Goal: Navigation & Orientation: Find specific page/section

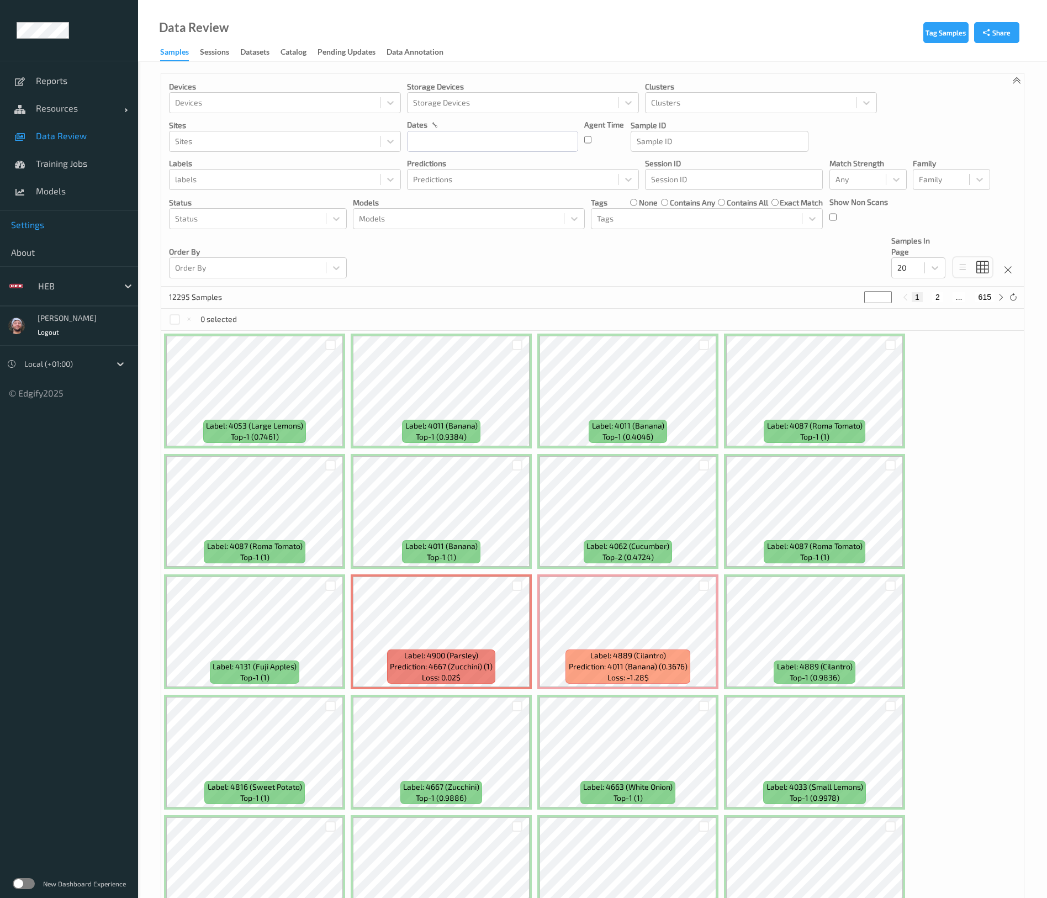
click at [57, 232] on link "Settings" at bounding box center [69, 225] width 138 height 28
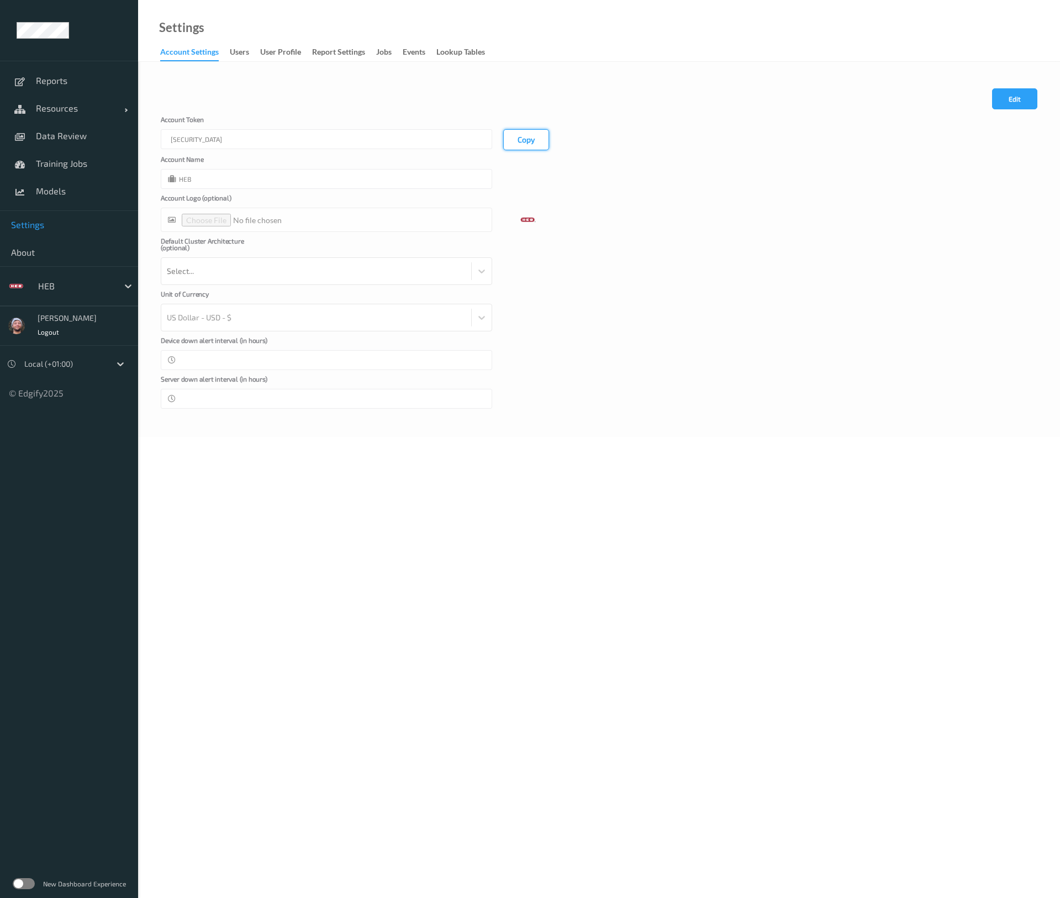
click at [520, 139] on button "Copy" at bounding box center [526, 139] width 46 height 21
click at [70, 128] on link "Data Review" at bounding box center [69, 136] width 138 height 28
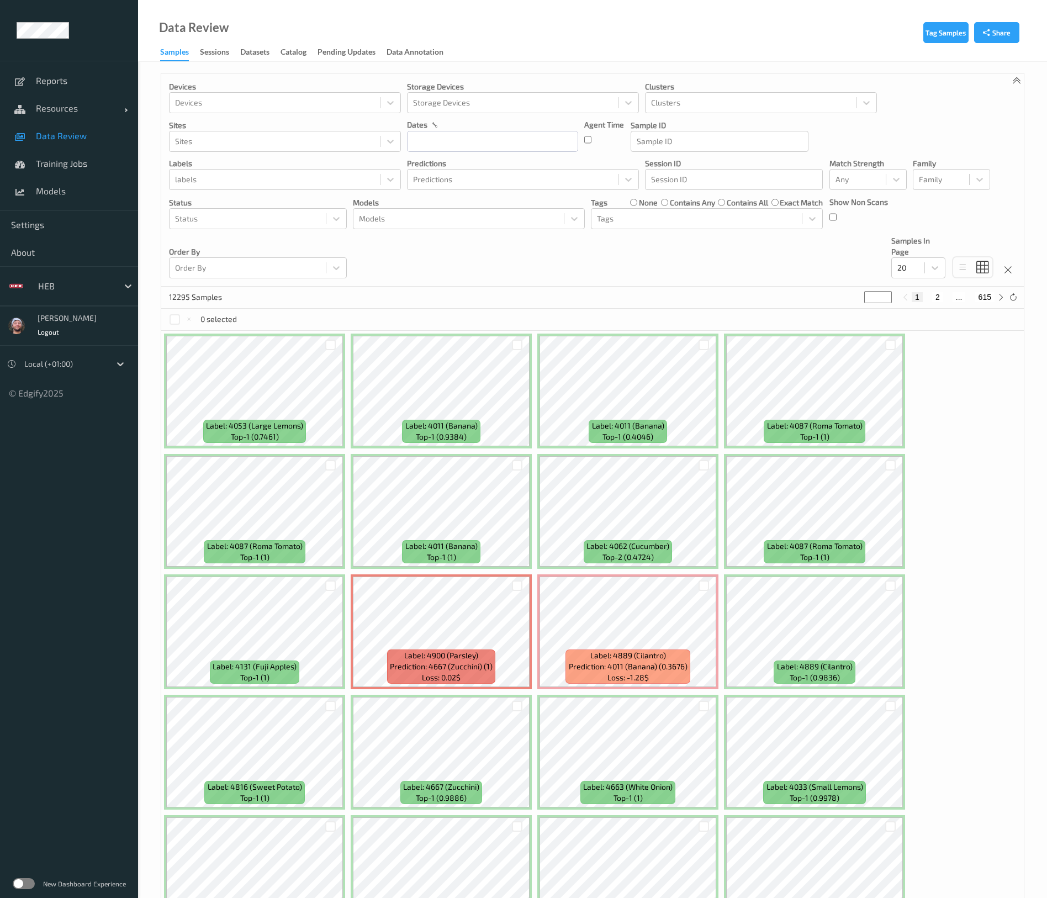
click at [851, 57] on div "Data Review Samples Sessions Datasets Catalog Pending Updates Data Annotation" at bounding box center [592, 31] width 909 height 62
click at [80, 103] on span "Resources" at bounding box center [80, 108] width 88 height 11
click at [81, 143] on link "Devices" at bounding box center [69, 136] width 138 height 28
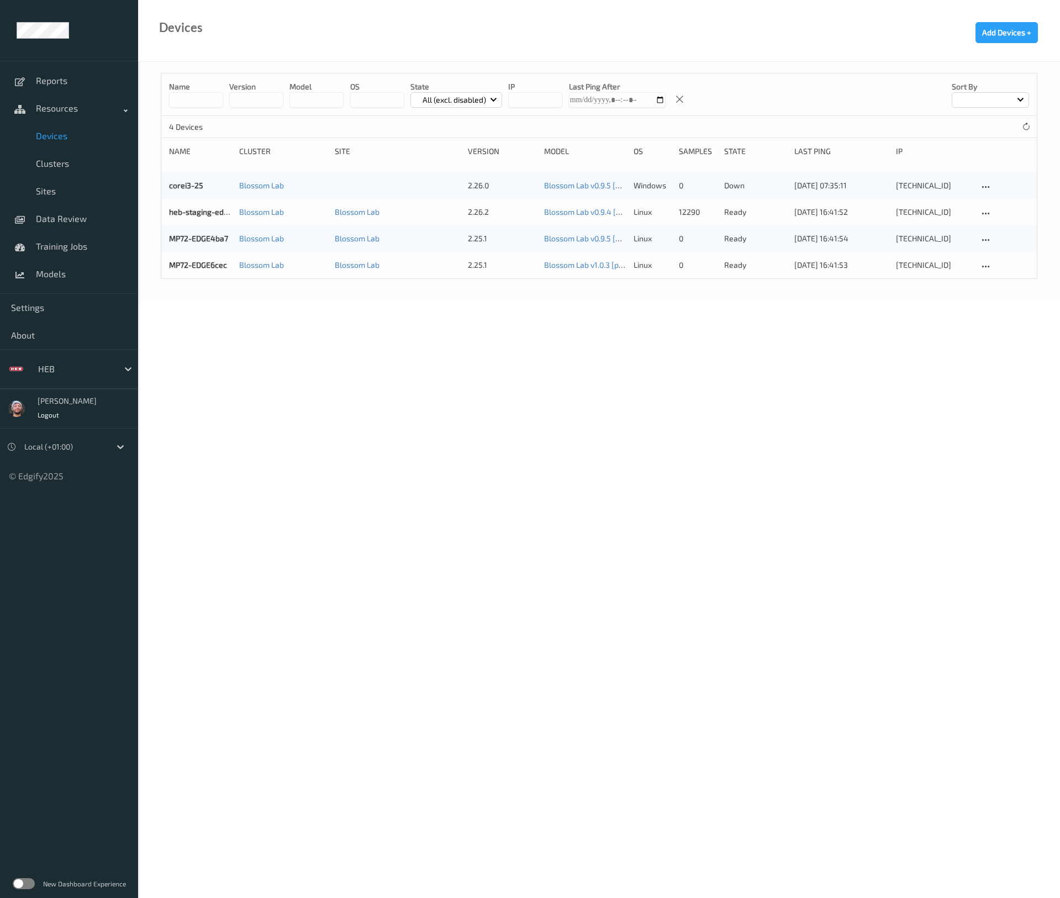
click at [395, 373] on body "Reports Resources Devices Clusters Sites Data Review Training Jobs Models Setti…" at bounding box center [530, 449] width 1060 height 898
click at [448, 100] on p "All (excl. disabled)" at bounding box center [454, 99] width 71 height 11
click at [453, 219] on p "Disabled" at bounding box center [449, 222] width 76 height 19
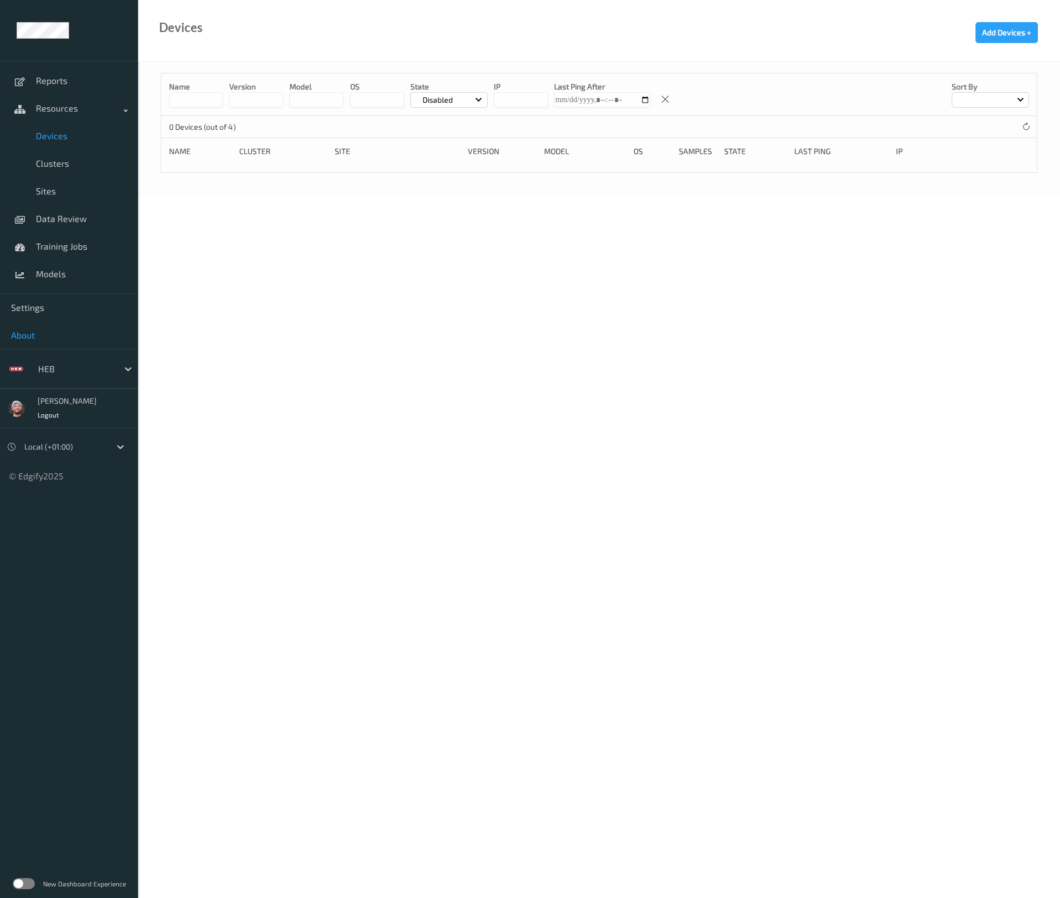
click at [65, 338] on span "About" at bounding box center [69, 335] width 116 height 11
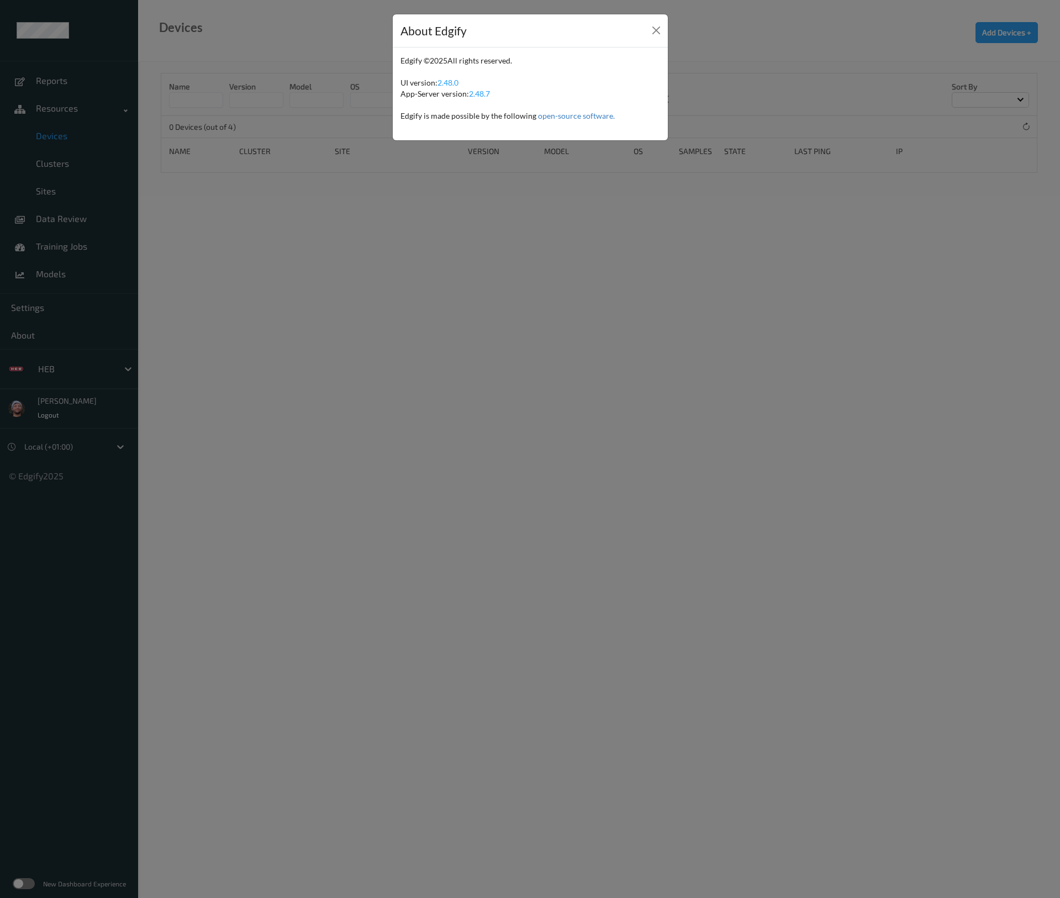
click at [85, 311] on div "About Edgify Edgify © 2025 All rights reserved. UI version: 2.48.0 App-Server v…" at bounding box center [530, 449] width 1060 height 898
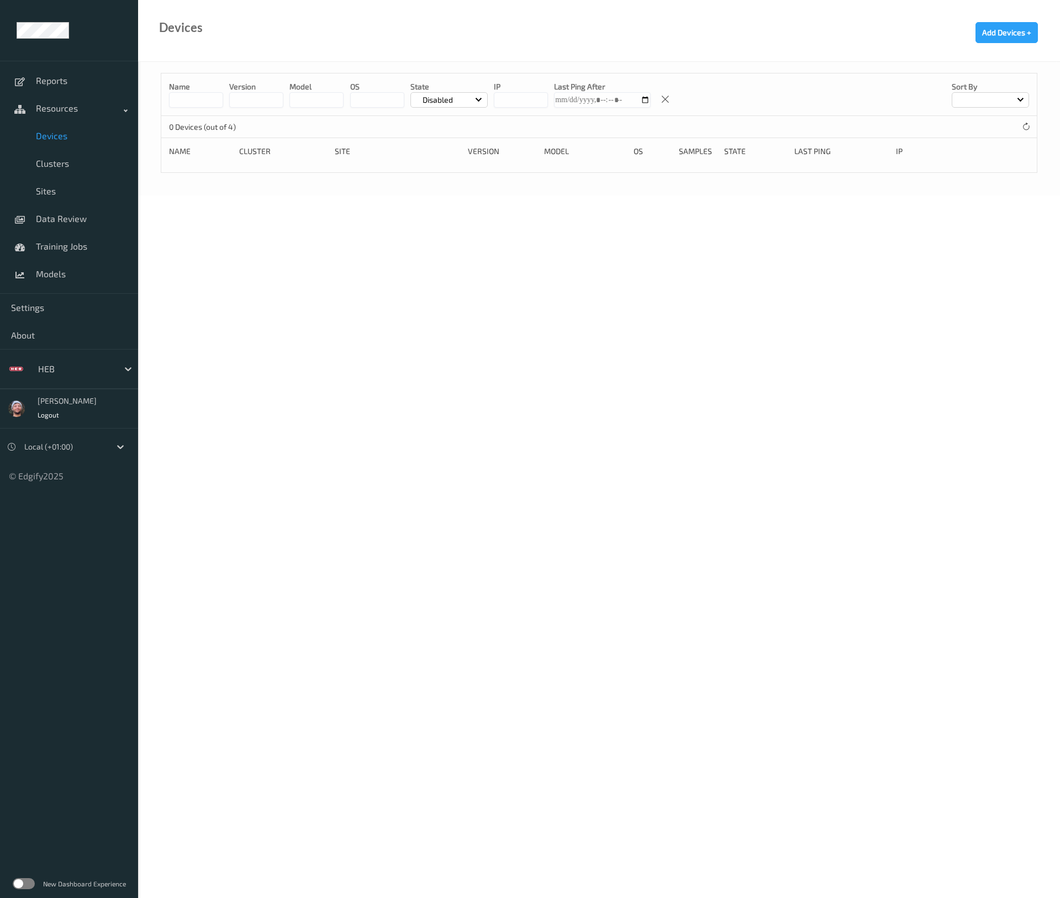
click at [85, 311] on span "Settings" at bounding box center [69, 307] width 116 height 11
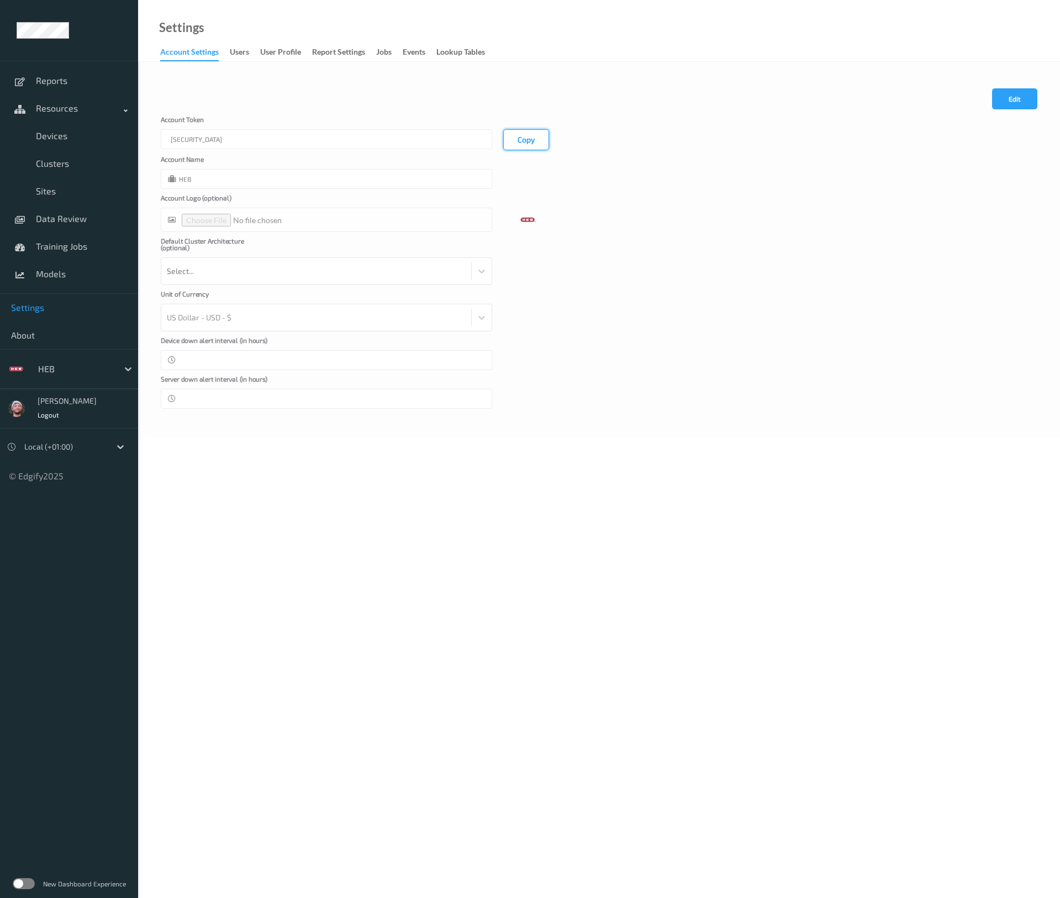
click at [514, 139] on button "Copy" at bounding box center [526, 139] width 46 height 21
click at [525, 137] on button "Copy" at bounding box center [526, 139] width 46 height 21
click at [207, 439] on body "Reports Resources Devices Clusters Sites Data Review Training Jobs Models Setti…" at bounding box center [530, 449] width 1060 height 898
click at [44, 145] on link "Devices" at bounding box center [69, 136] width 138 height 28
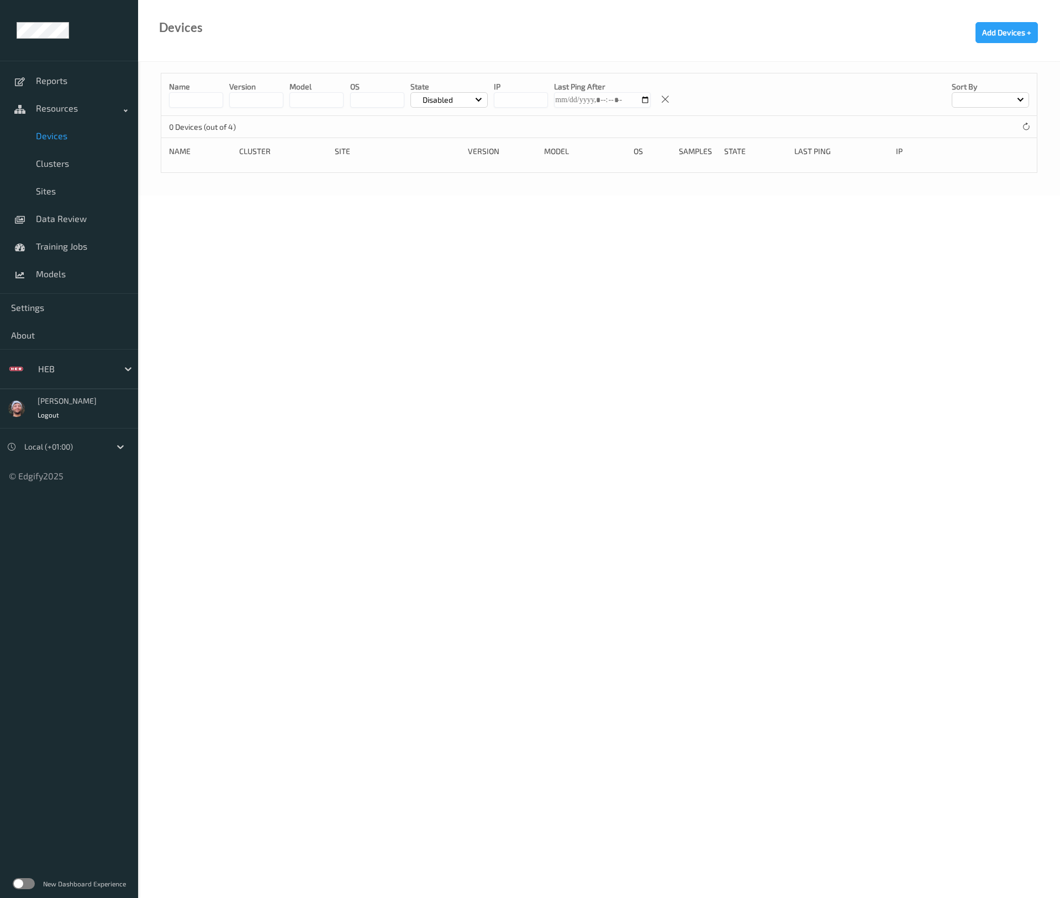
click at [74, 139] on span "Devices" at bounding box center [81, 135] width 91 height 11
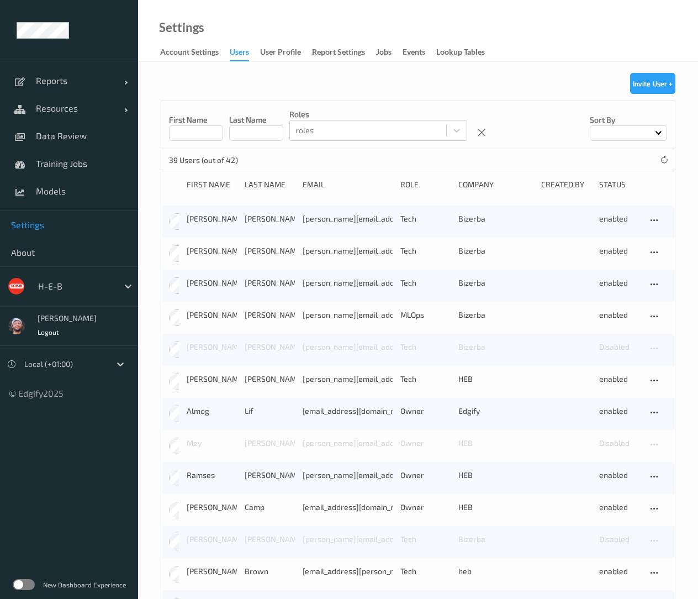
scroll to position [152, 0]
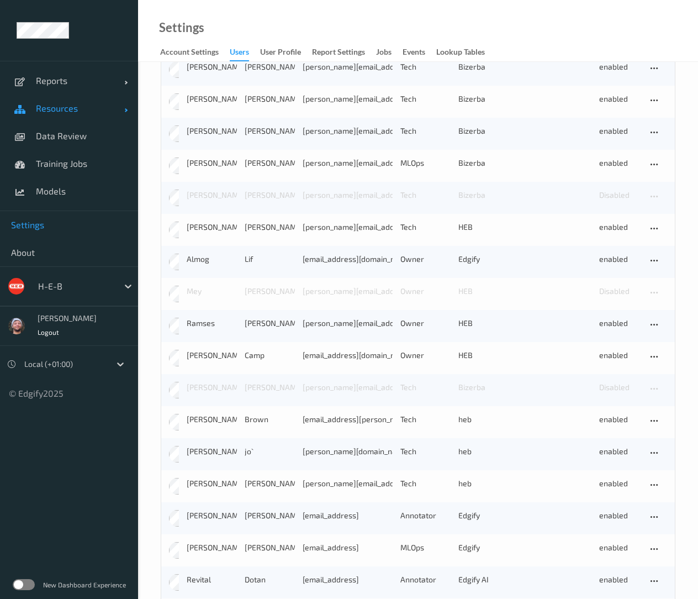
click at [80, 101] on link "Resources" at bounding box center [69, 108] width 138 height 28
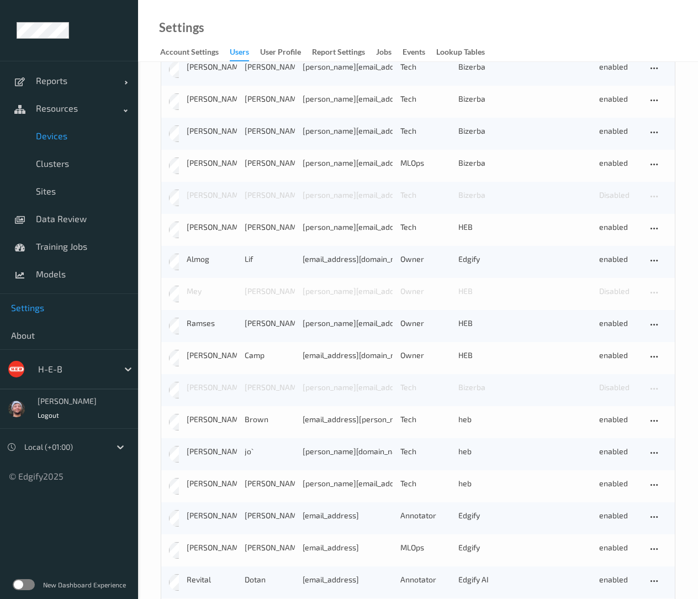
click at [86, 147] on link "Devices" at bounding box center [69, 136] width 138 height 28
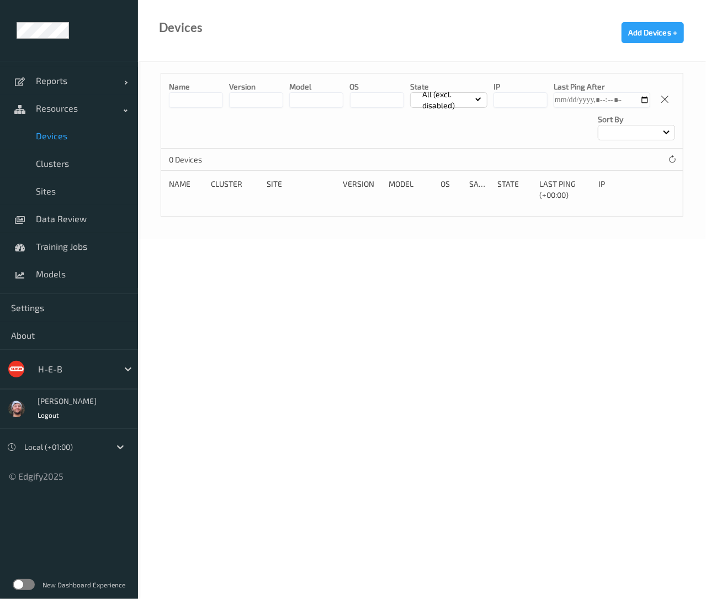
click at [91, 136] on span "Devices" at bounding box center [81, 135] width 91 height 11
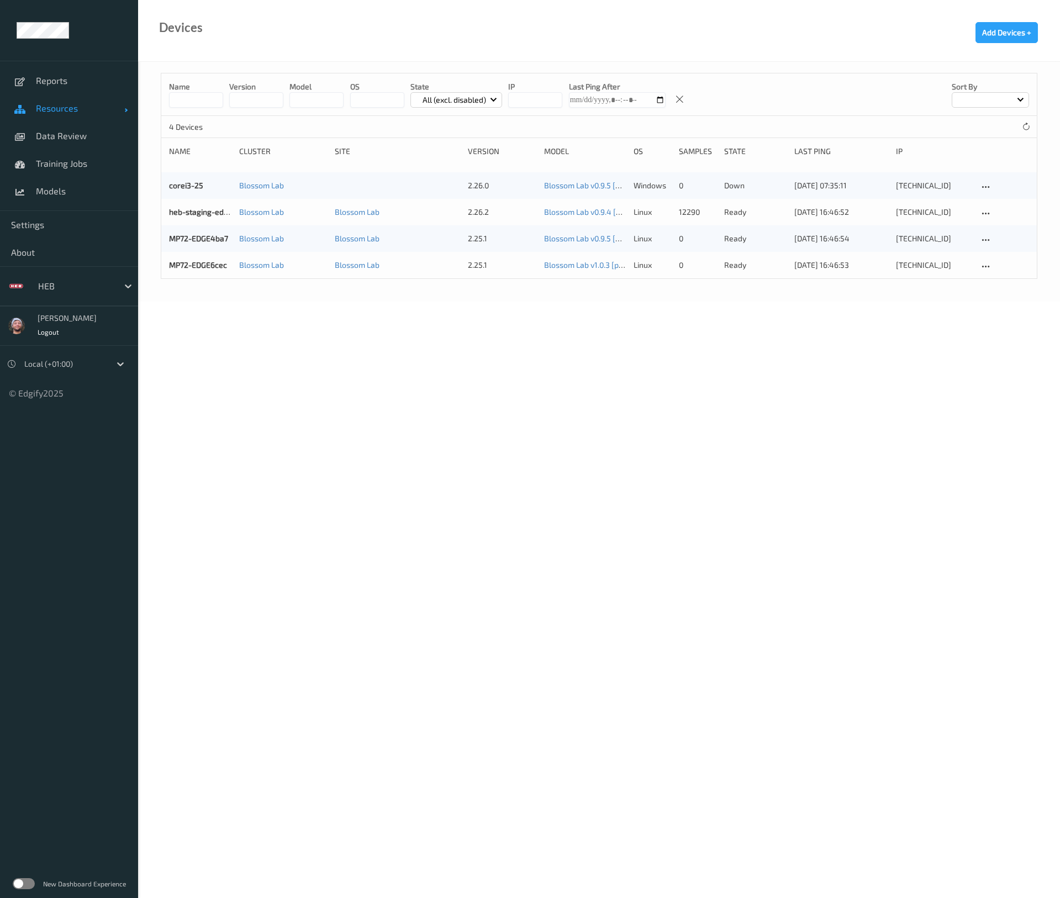
click at [82, 117] on link "Resources" at bounding box center [69, 108] width 138 height 28
click at [80, 133] on span "Devices" at bounding box center [81, 135] width 91 height 11
